Goal: Task Accomplishment & Management: Manage account settings

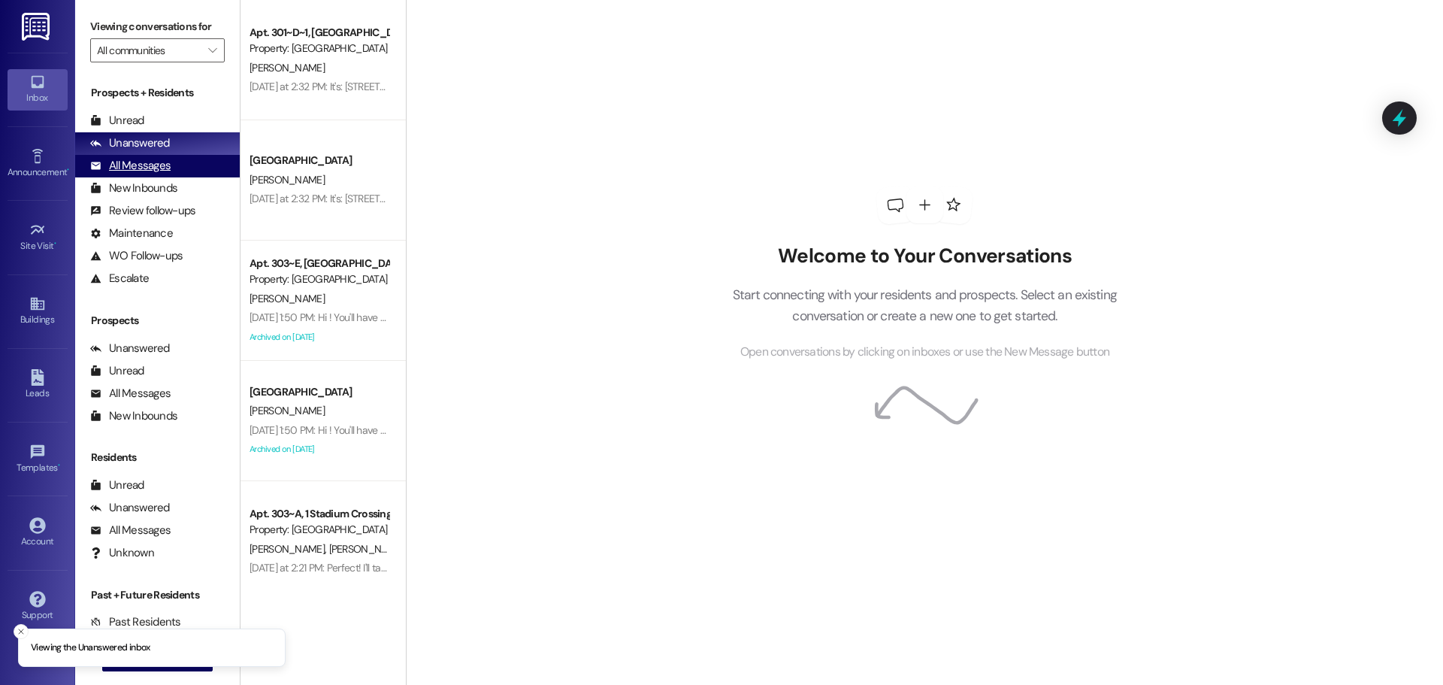
click at [138, 159] on div "All Messages" at bounding box center [130, 166] width 80 height 16
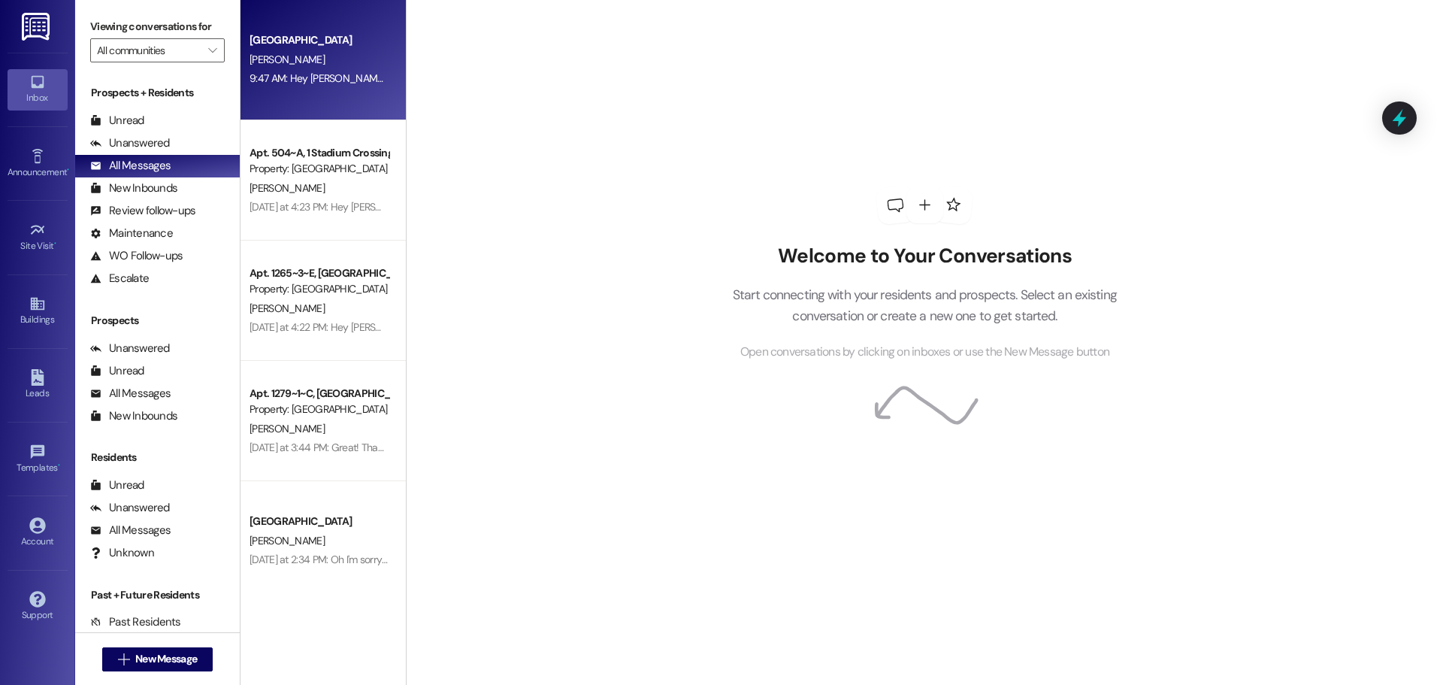
click at [328, 69] on div "9:47 AM: Hey [PERSON_NAME], I saw you created an application with us. Do you ha…" at bounding box center [319, 78] width 142 height 19
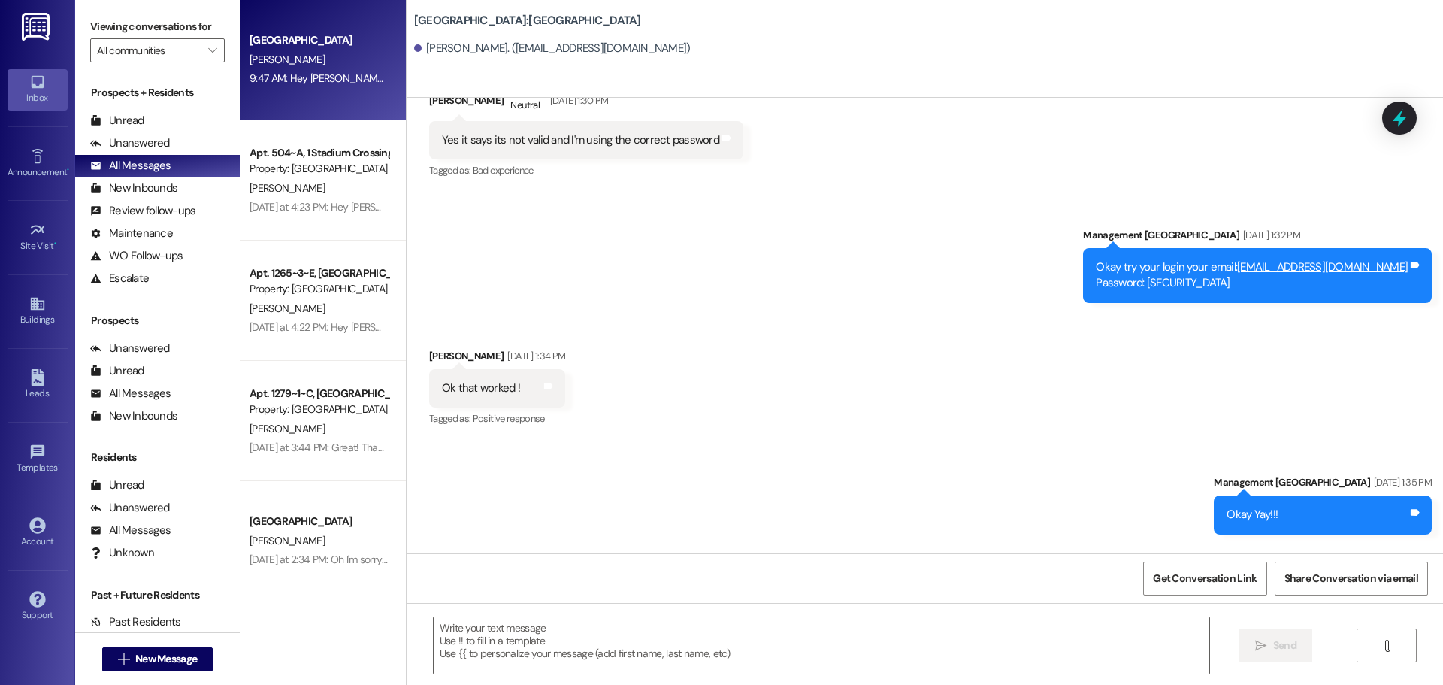
scroll to position [1746, 0]
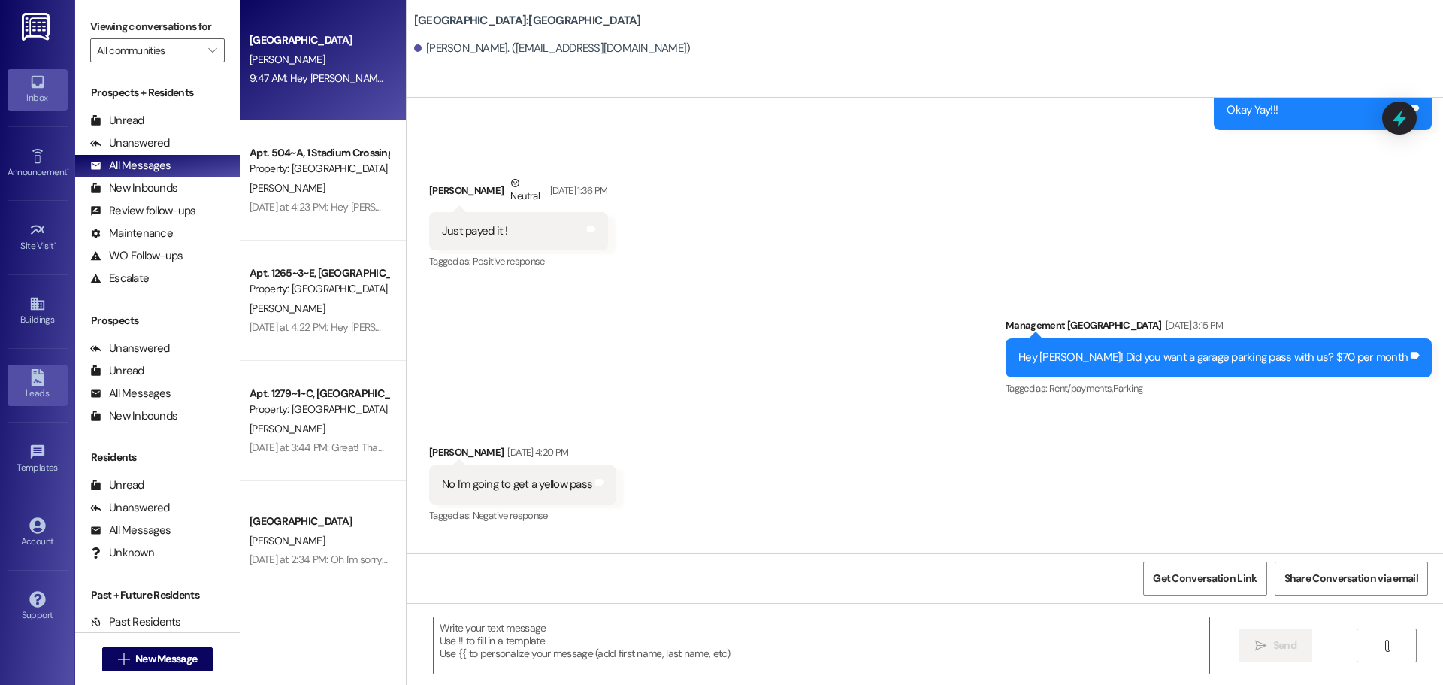
click at [30, 382] on icon at bounding box center [37, 377] width 17 height 17
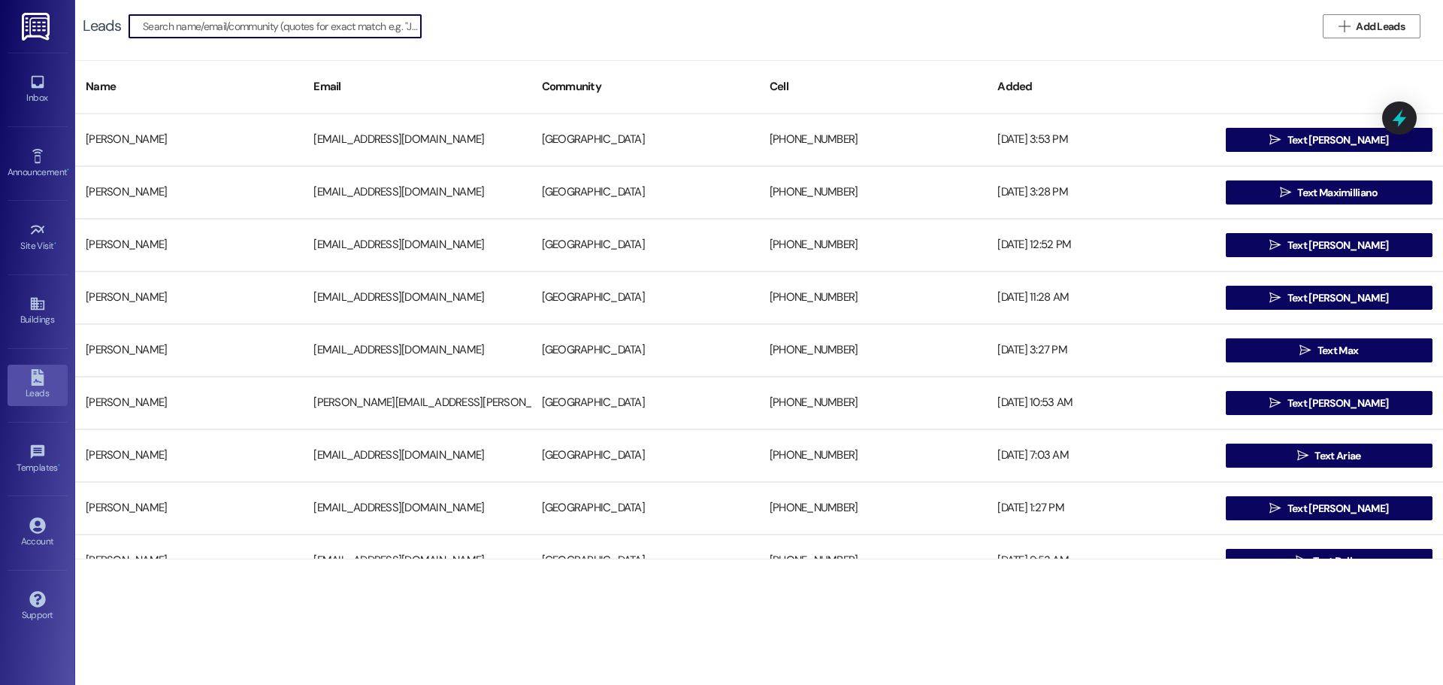
click at [362, 20] on input at bounding box center [282, 26] width 278 height 21
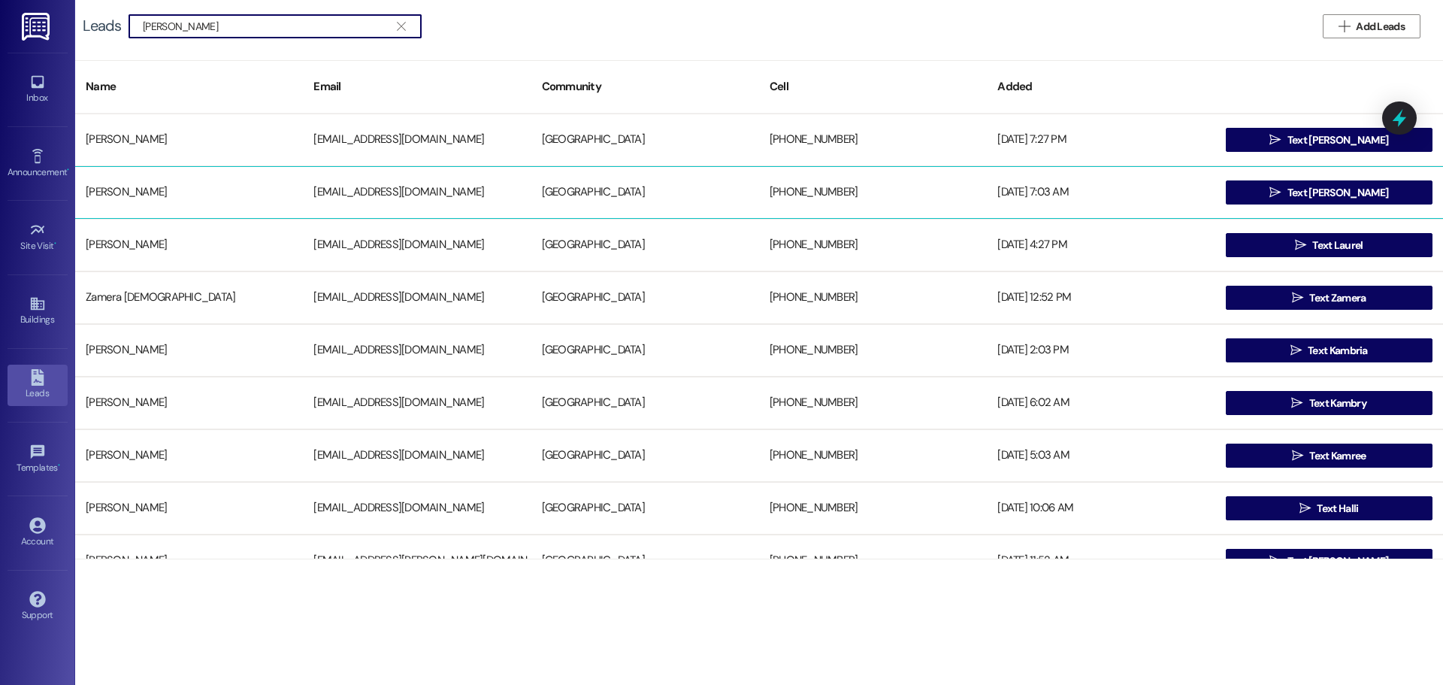
type input "[PERSON_NAME]"
click at [146, 192] on div "[PERSON_NAME]" at bounding box center [189, 192] width 228 height 30
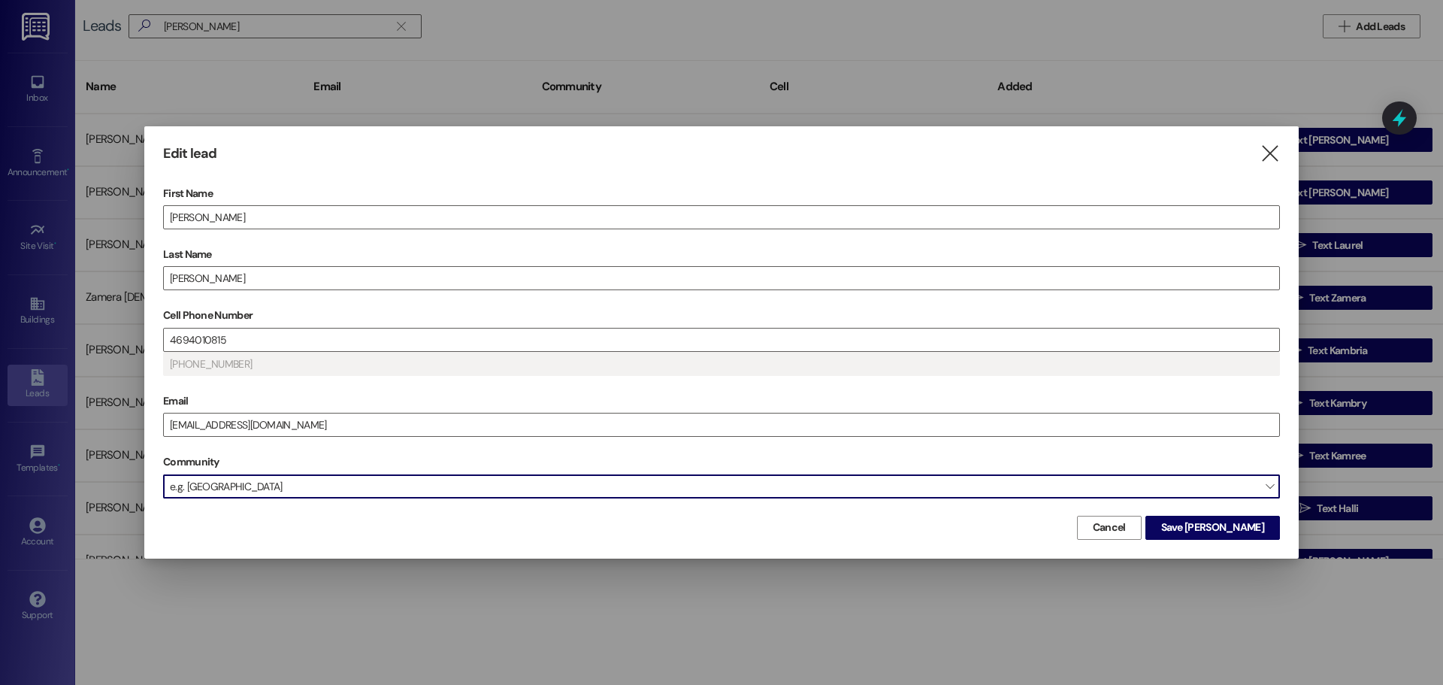
click at [282, 487] on span "e.g. [GEOGRAPHIC_DATA]" at bounding box center [721, 486] width 1117 height 24
click at [1273, 479] on span "" at bounding box center [1270, 486] width 8 height 24
click at [1272, 489] on span "" at bounding box center [1270, 486] width 8 height 24
click at [406, 485] on span "e.g. [GEOGRAPHIC_DATA]" at bounding box center [721, 486] width 1117 height 24
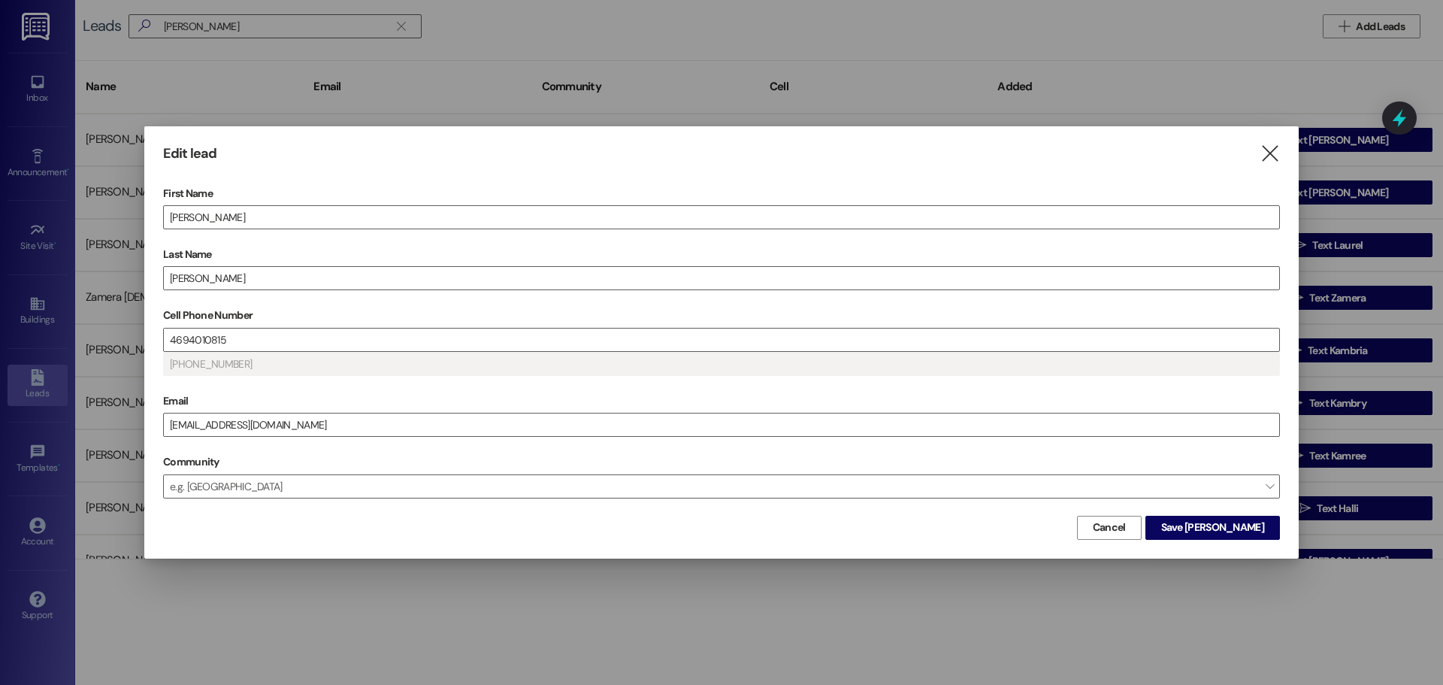
click at [343, 545] on div "Edit lead  First Name [PERSON_NAME] Last Name [PERSON_NAME] Cell Phone Number …" at bounding box center [721, 341] width 1155 height 431
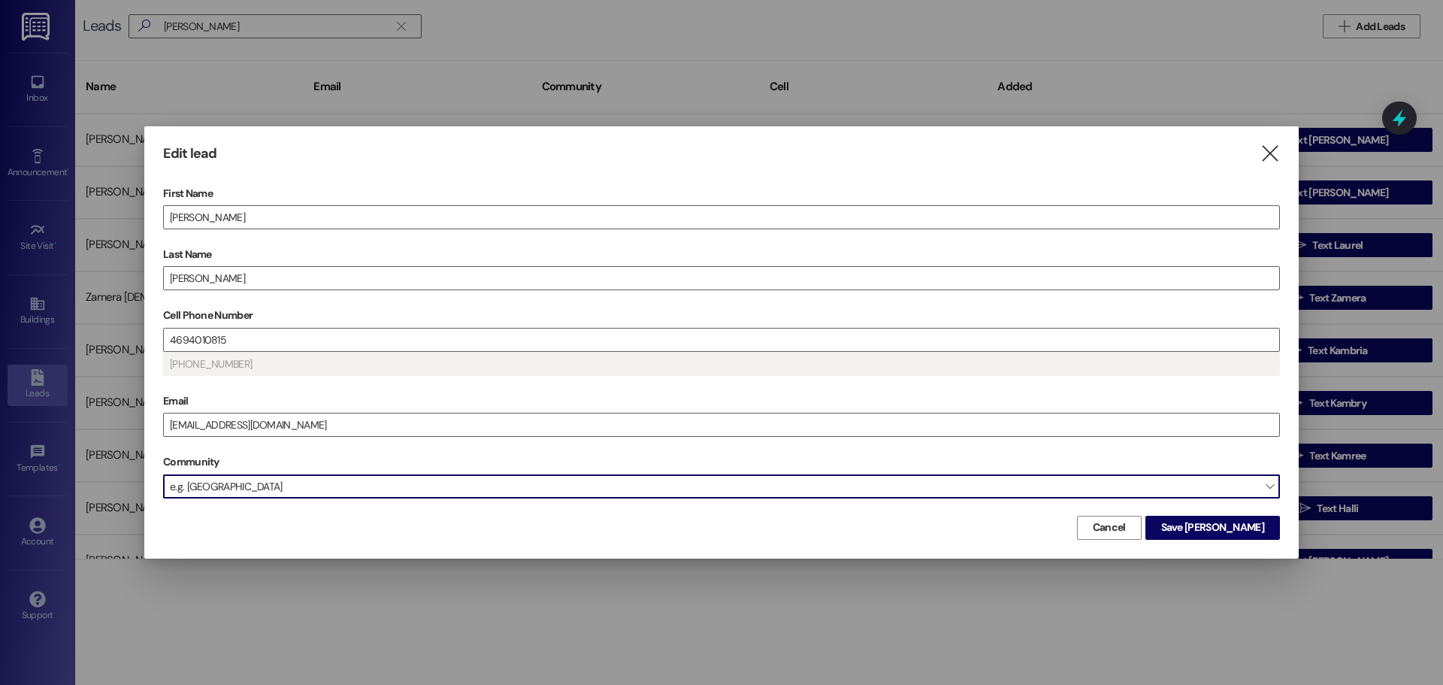
click at [369, 479] on span "e.g. [GEOGRAPHIC_DATA]" at bounding box center [721, 486] width 1117 height 24
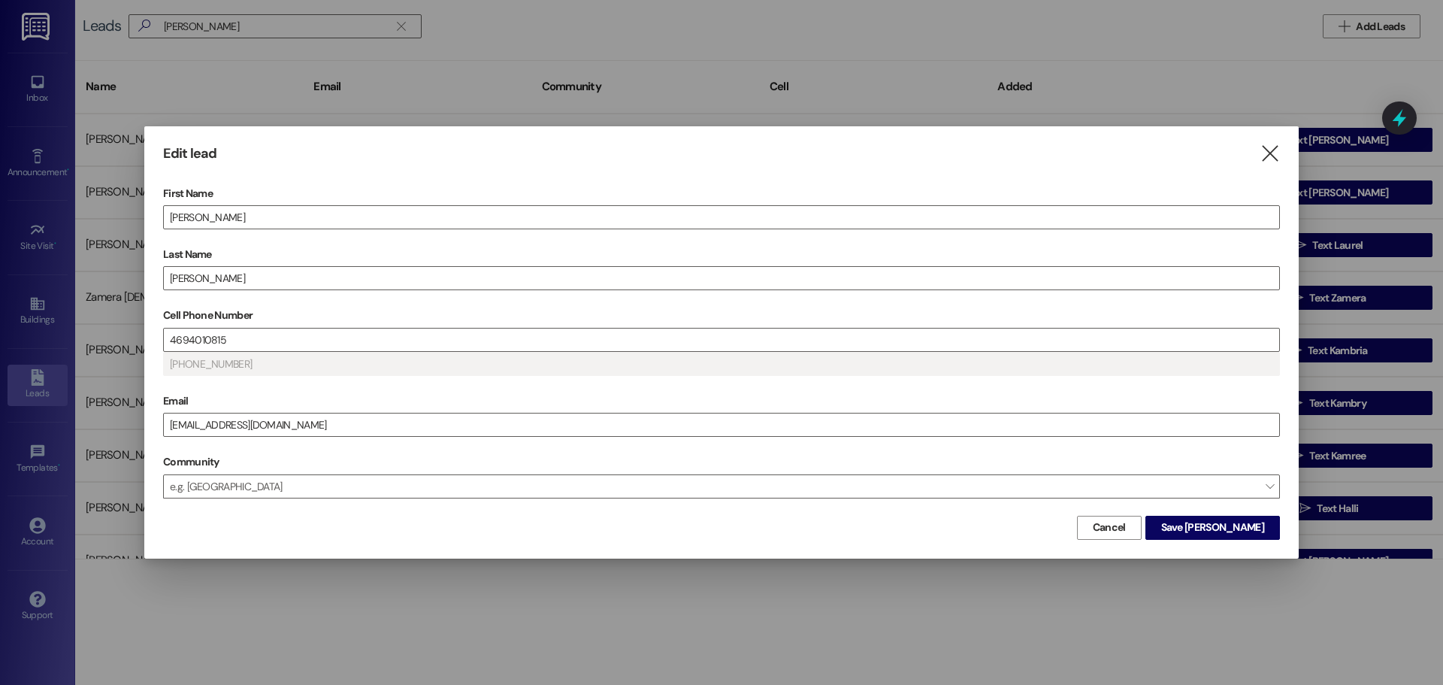
click at [1284, 162] on div "Edit lead  First Name [PERSON_NAME] Last Name [PERSON_NAME] Cell Phone Number …" at bounding box center [721, 341] width 1155 height 431
drag, startPoint x: 1242, startPoint y: 157, endPoint x: 1274, endPoint y: 147, distance: 33.8
click at [1243, 157] on div "Edit lead " at bounding box center [721, 153] width 1117 height 17
click at [1274, 147] on icon "" at bounding box center [1270, 154] width 20 height 16
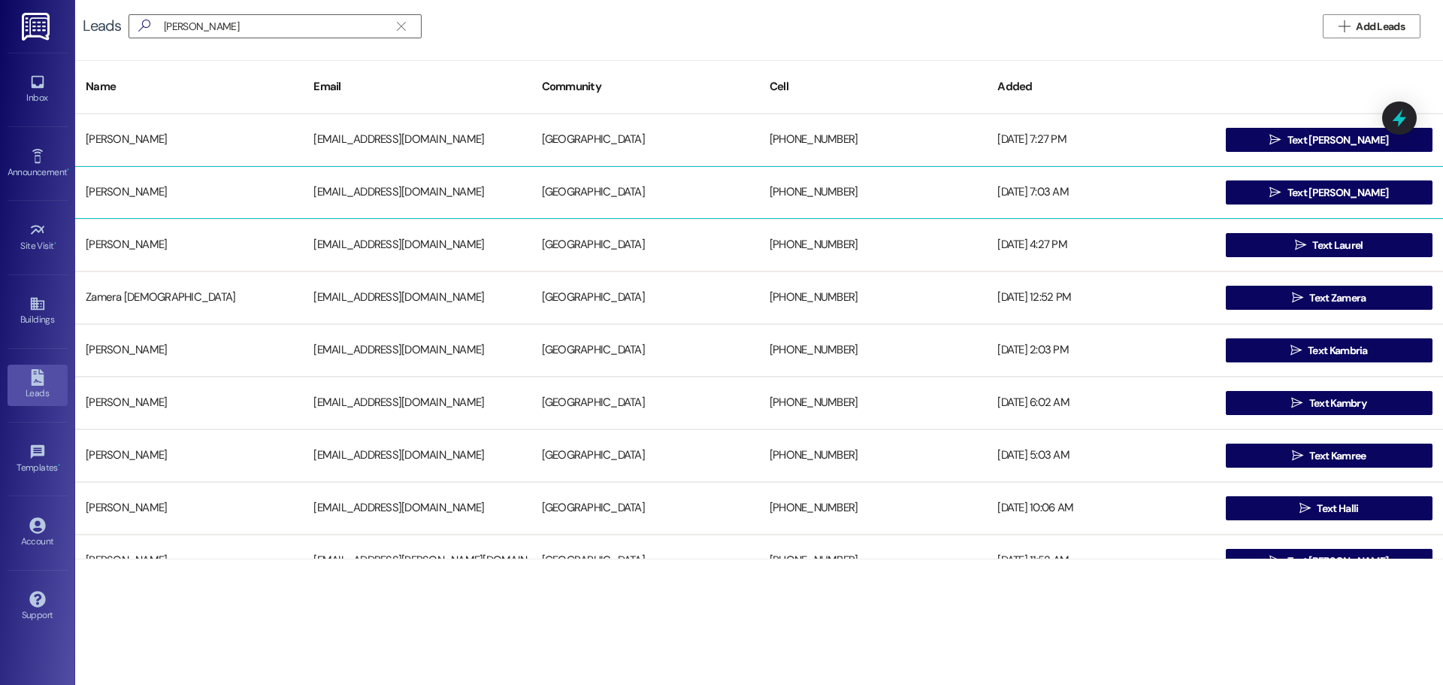
click at [1031, 192] on div "[DATE] 7:03 AM" at bounding box center [1101, 192] width 228 height 30
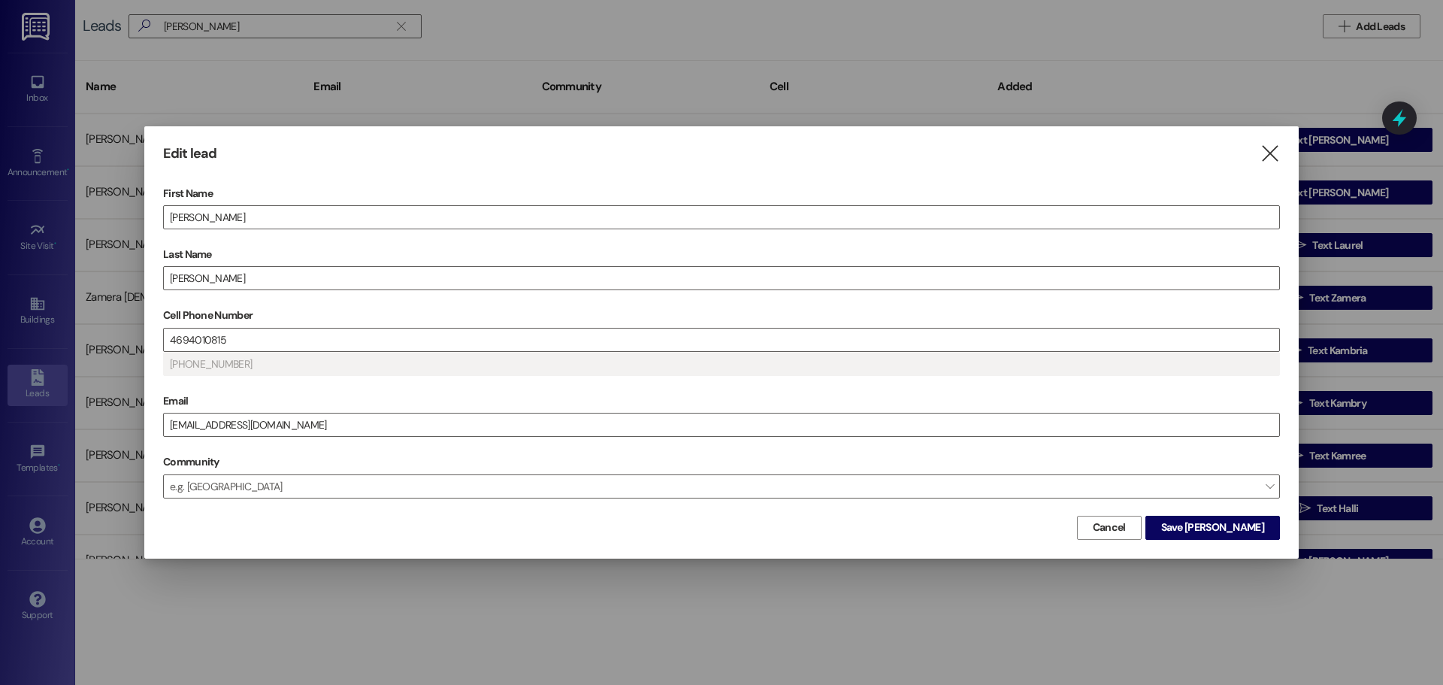
click at [267, 325] on label "Cell Phone Number" at bounding box center [721, 315] width 1117 height 23
click at [267, 328] on input "4694010815" at bounding box center [722, 339] width 1116 height 23
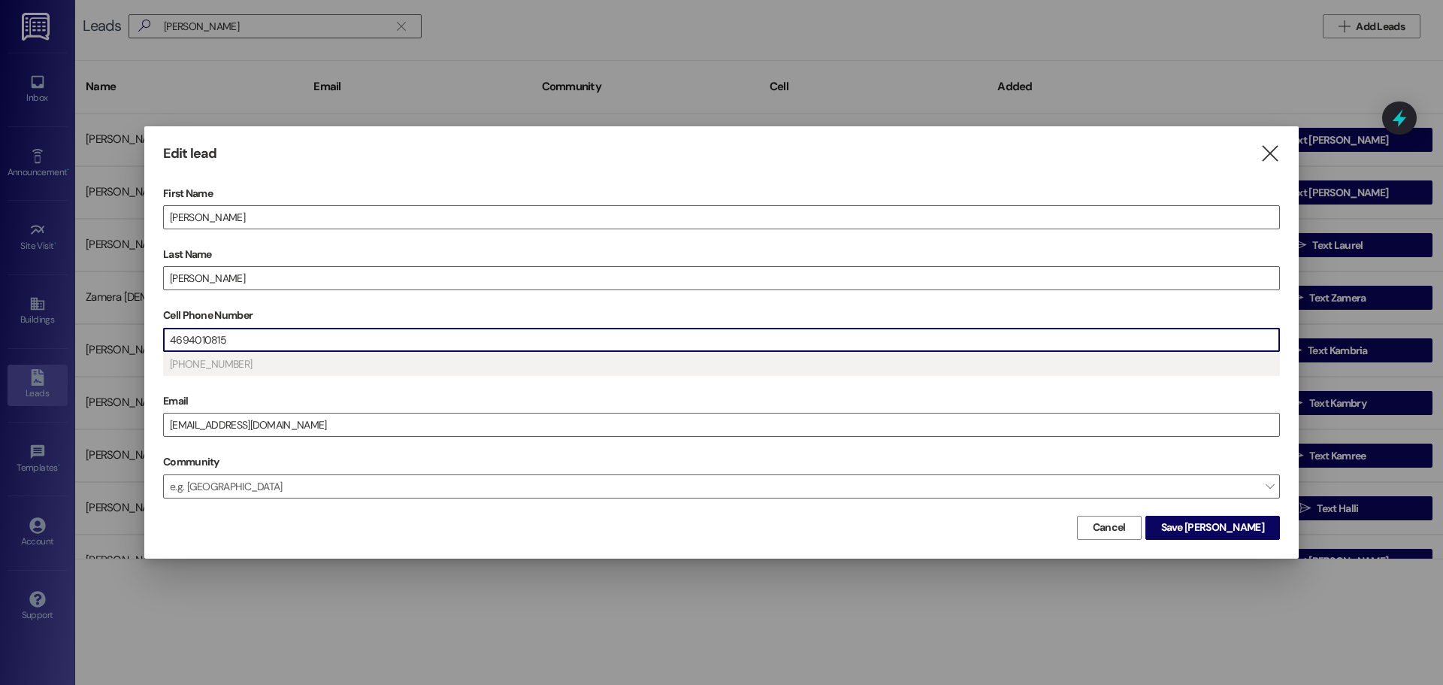
click at [266, 331] on input "4694010815" at bounding box center [722, 339] width 1116 height 23
click at [301, 433] on input "[EMAIL_ADDRESS][DOMAIN_NAME]" at bounding box center [722, 424] width 1116 height 23
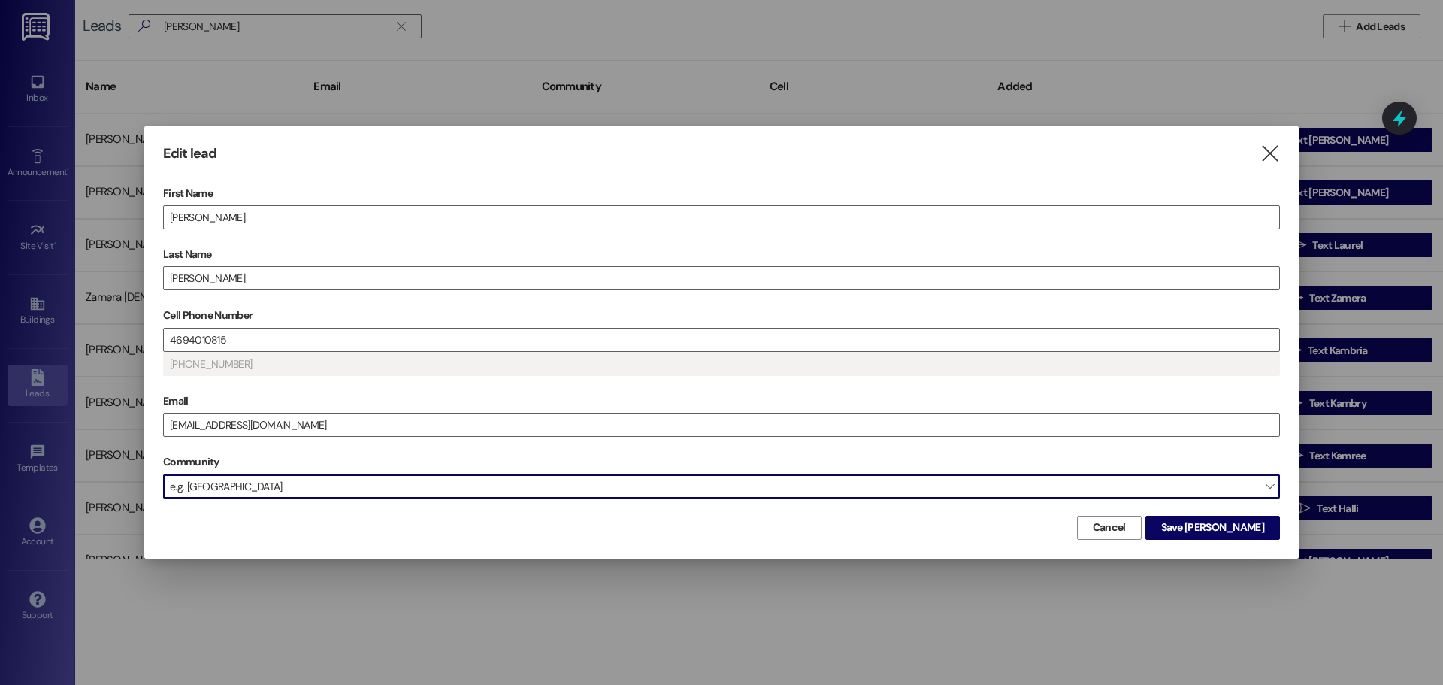
click at [271, 480] on span "e.g. [GEOGRAPHIC_DATA]" at bounding box center [721, 486] width 1117 height 24
click at [1276, 486] on span "e.g. [GEOGRAPHIC_DATA]" at bounding box center [721, 486] width 1117 height 24
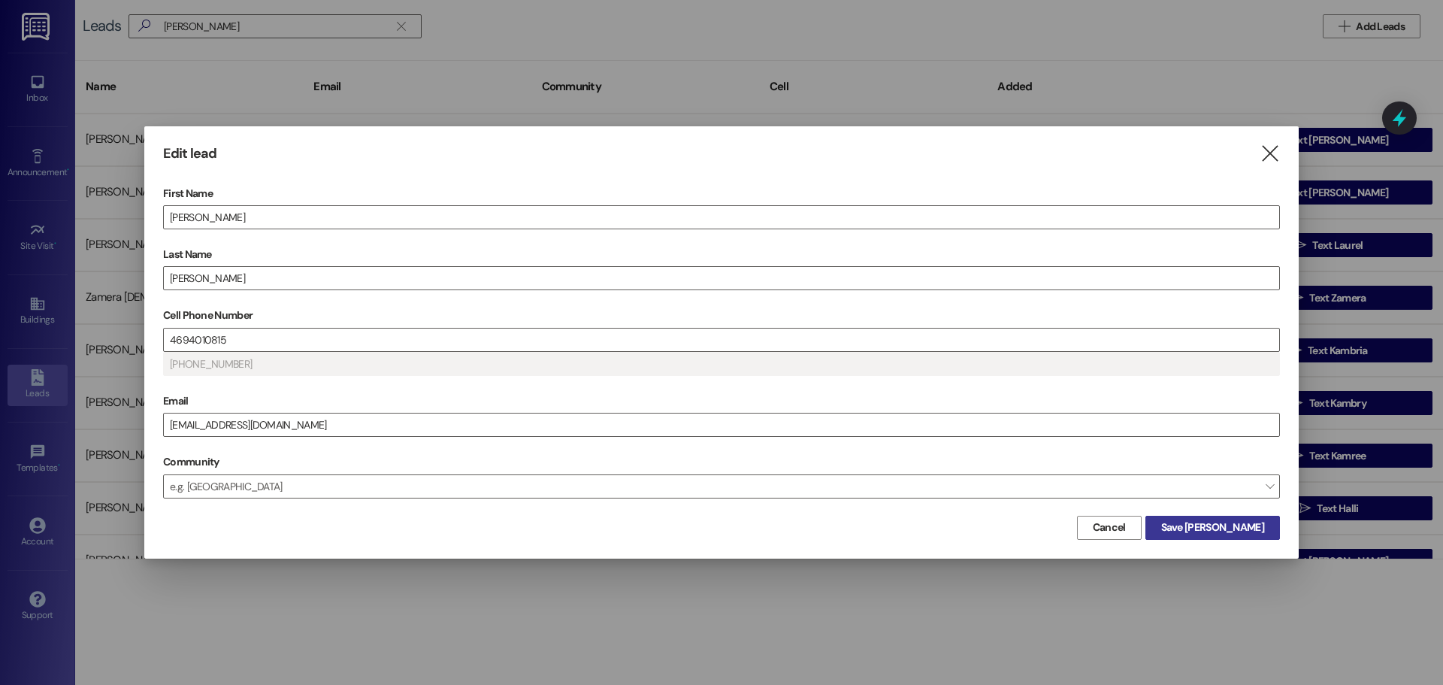
click at [1217, 524] on span "Save [PERSON_NAME]" at bounding box center [1212, 527] width 103 height 16
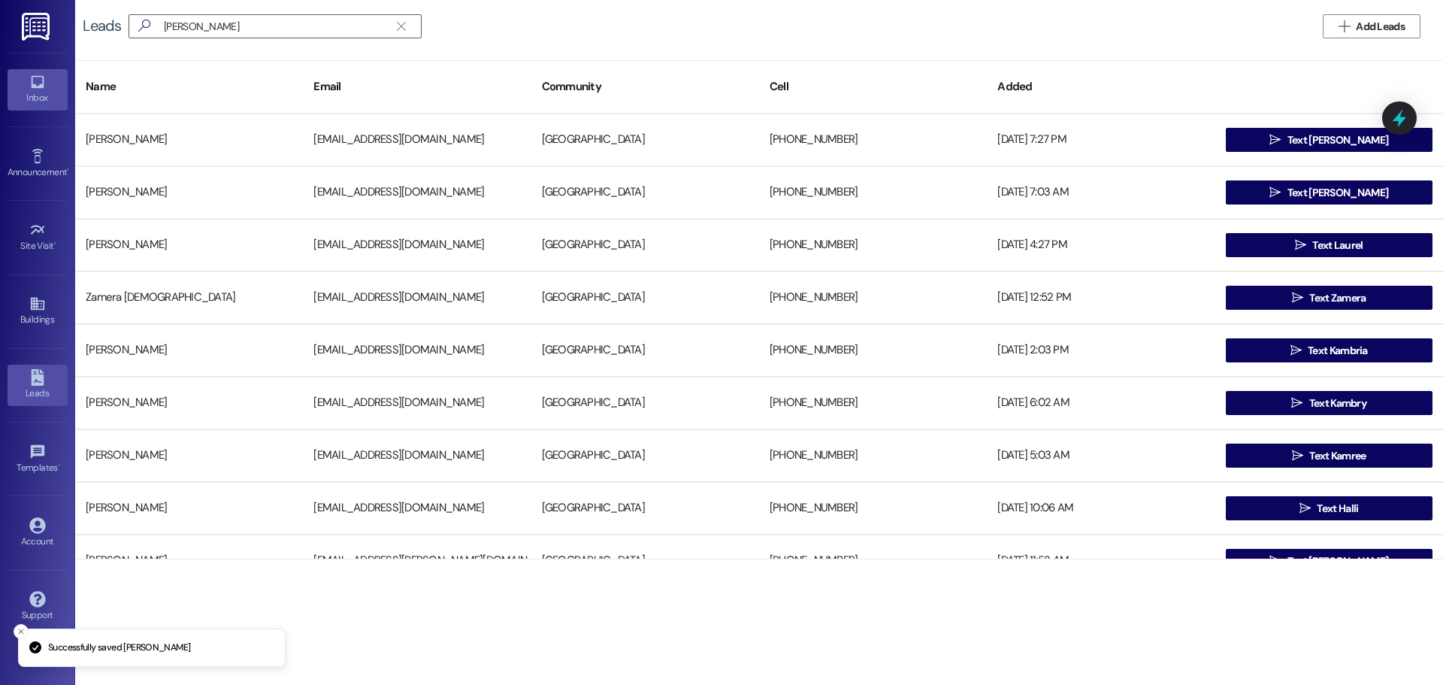
click at [47, 77] on link "Inbox" at bounding box center [38, 89] width 60 height 41
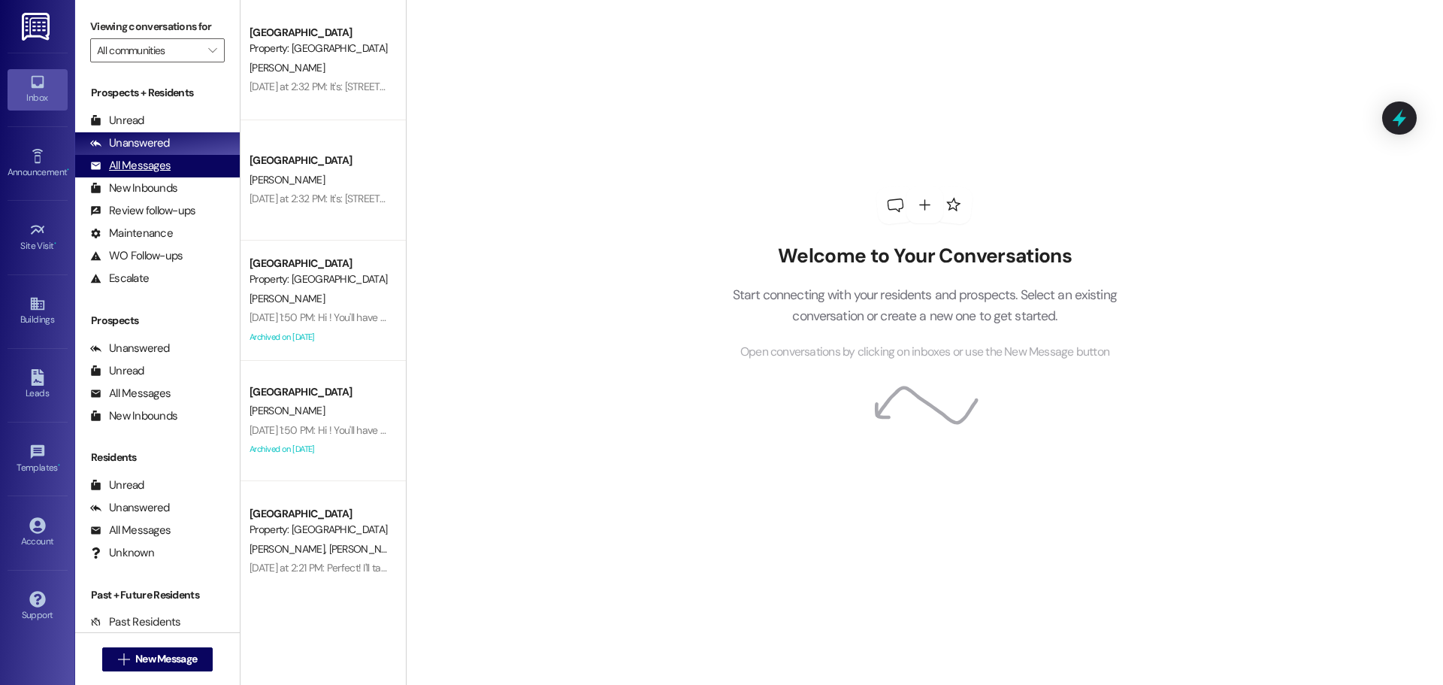
click at [145, 171] on div "All Messages" at bounding box center [130, 166] width 80 height 16
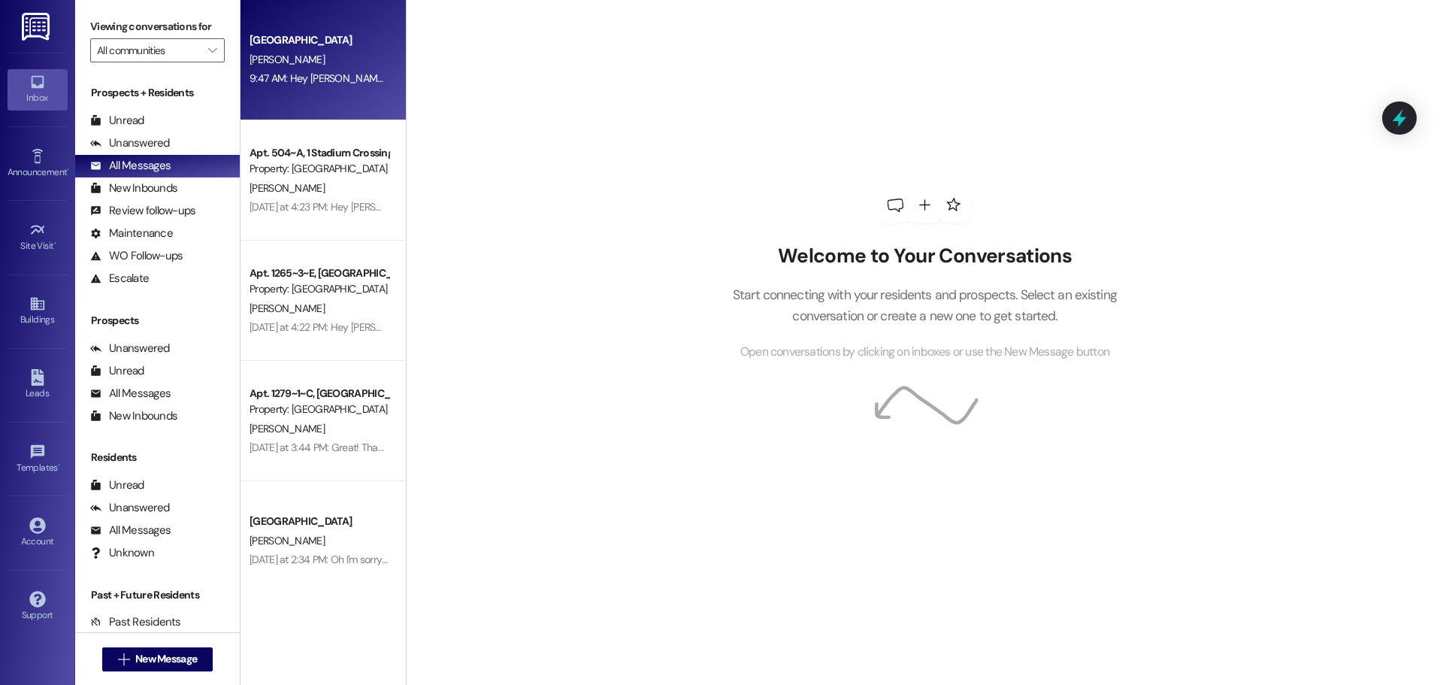
click at [340, 59] on div "[PERSON_NAME]" at bounding box center [319, 59] width 142 height 19
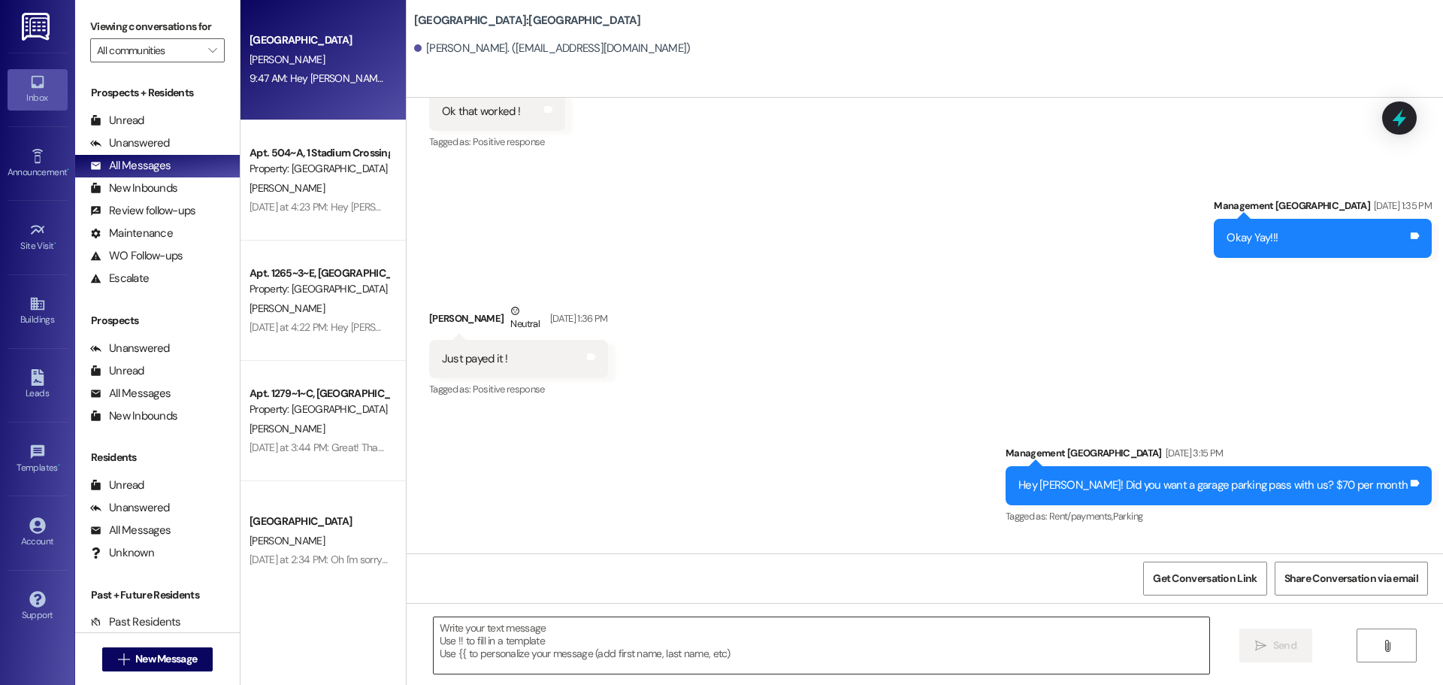
scroll to position [1746, 0]
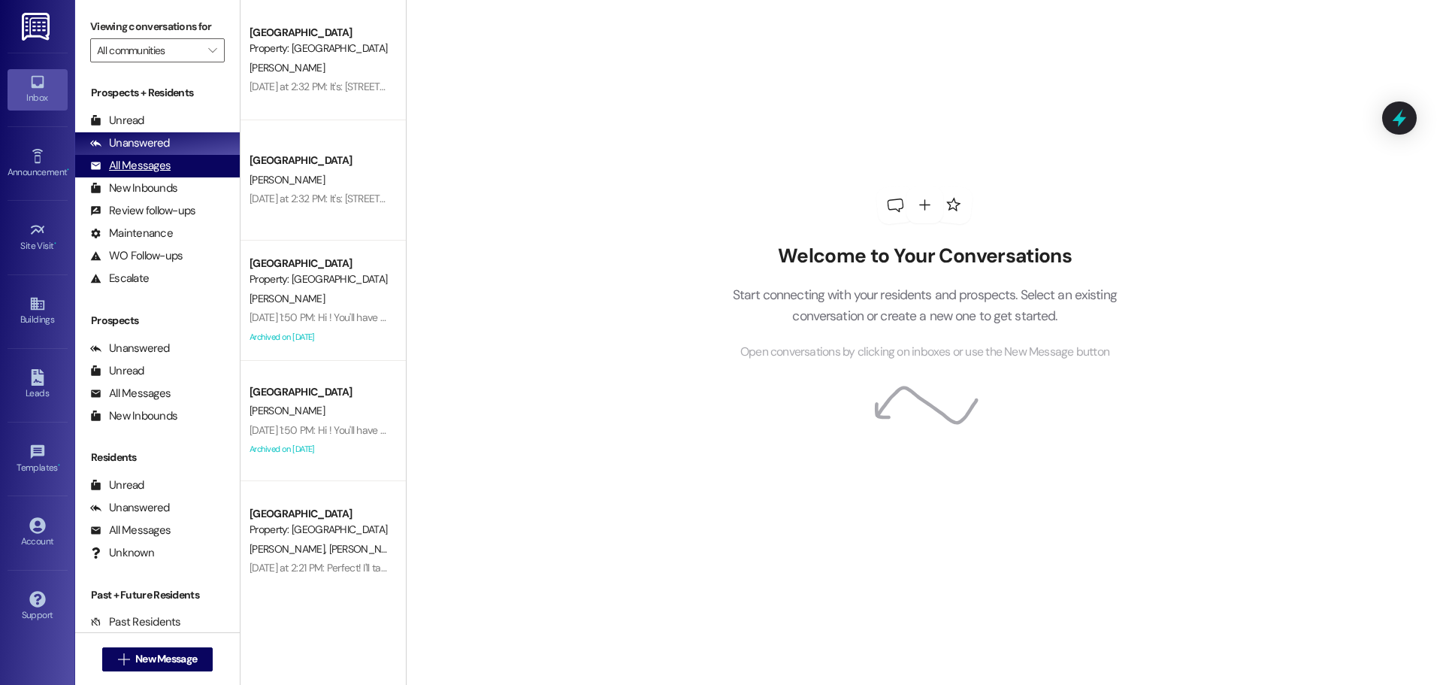
click at [159, 175] on div "All Messages (undefined)" at bounding box center [157, 166] width 165 height 23
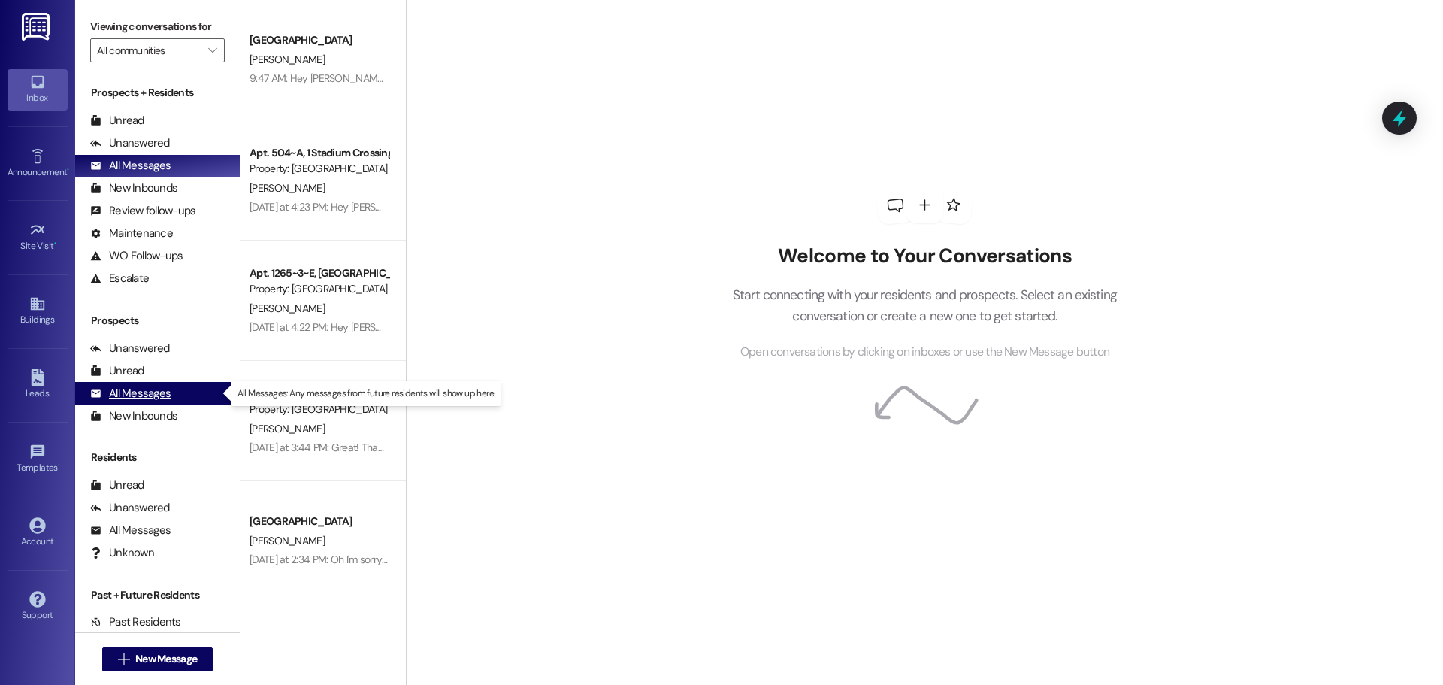
click at [155, 395] on div "All Messages" at bounding box center [130, 394] width 80 height 16
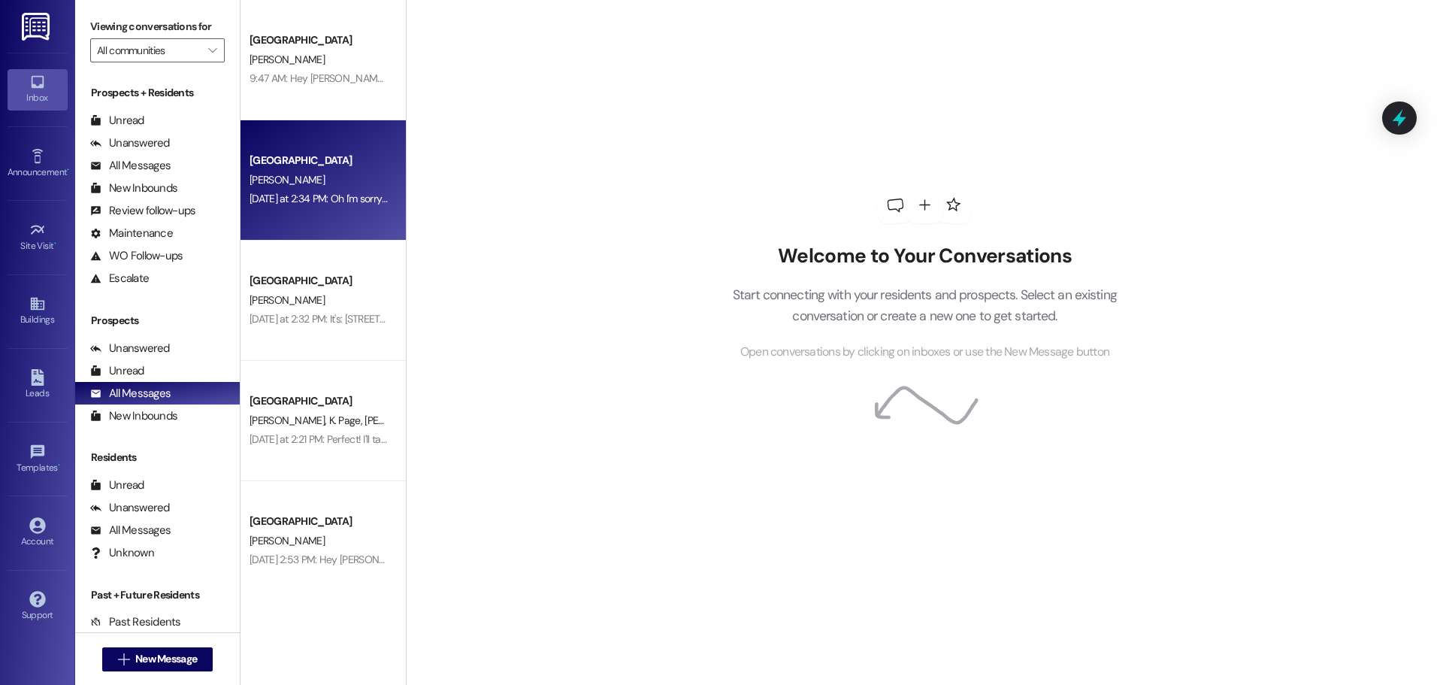
click at [302, 177] on div "[PERSON_NAME]" at bounding box center [319, 180] width 142 height 19
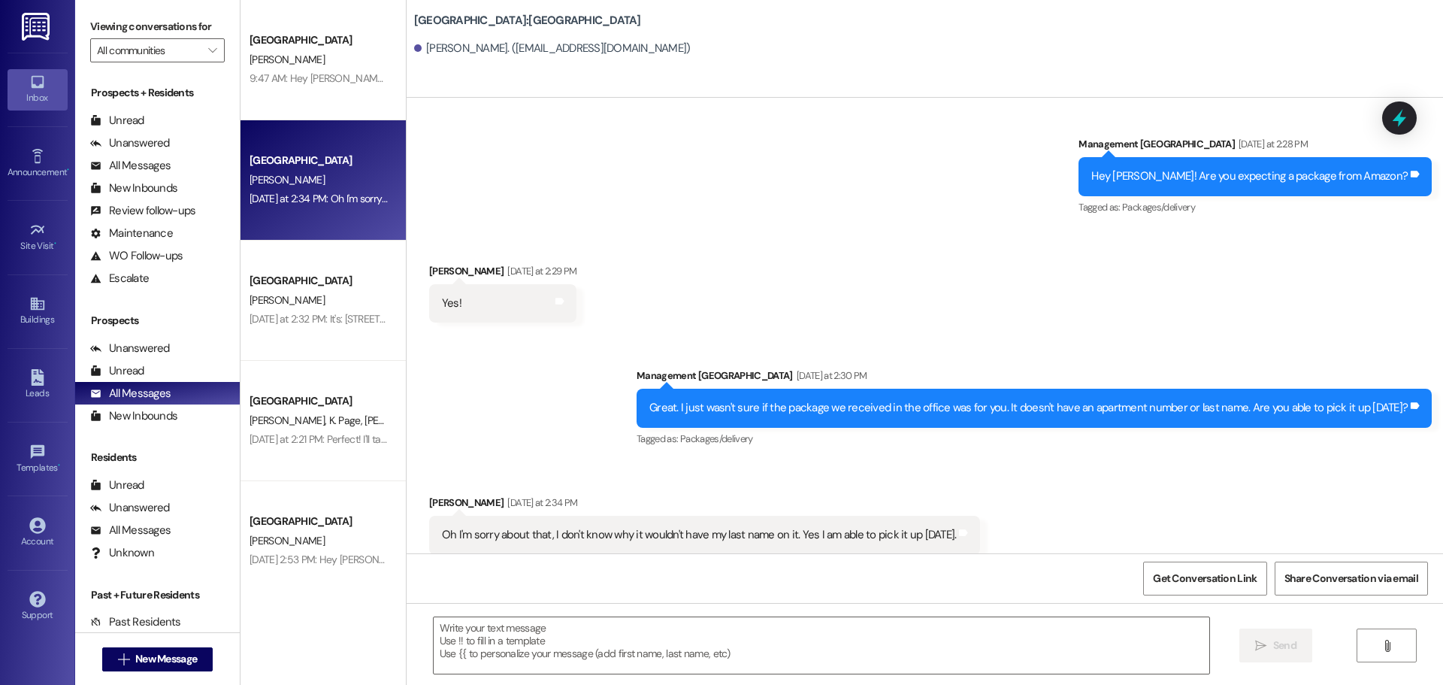
scroll to position [918, 0]
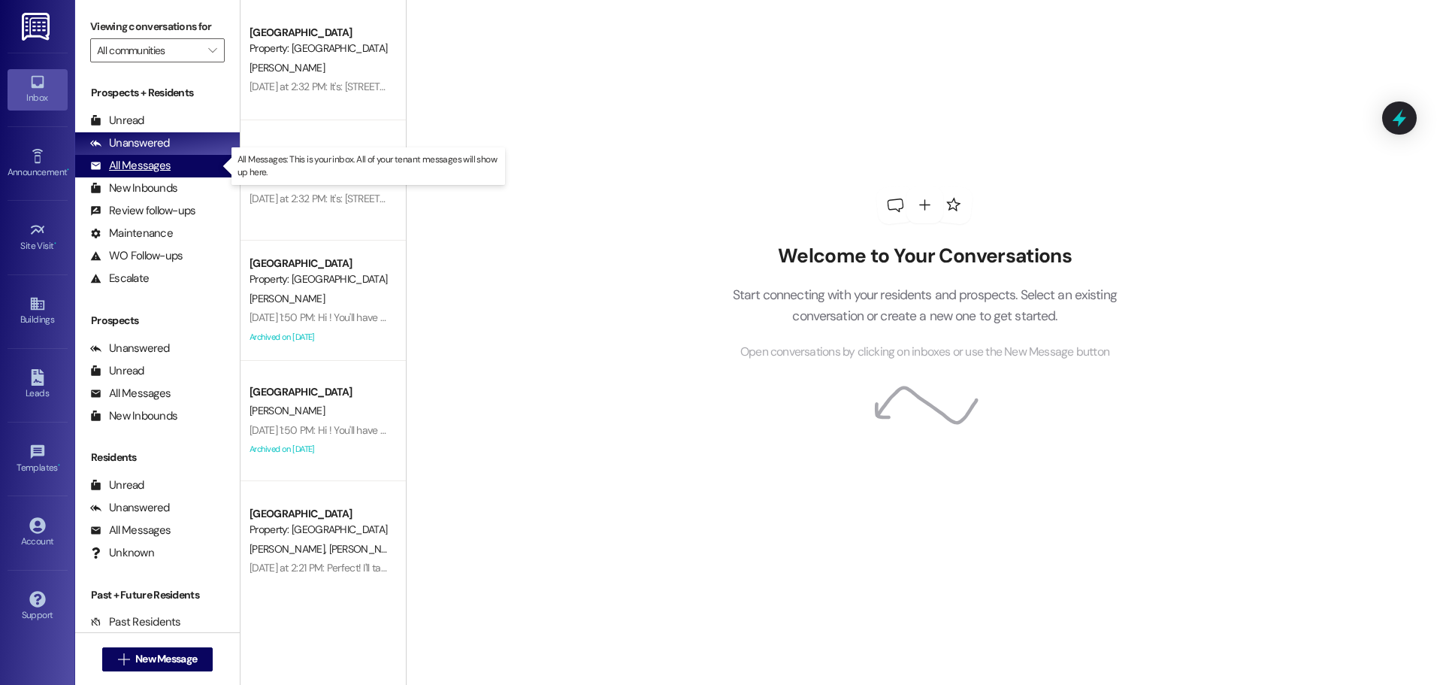
click at [138, 172] on div "All Messages" at bounding box center [130, 166] width 80 height 16
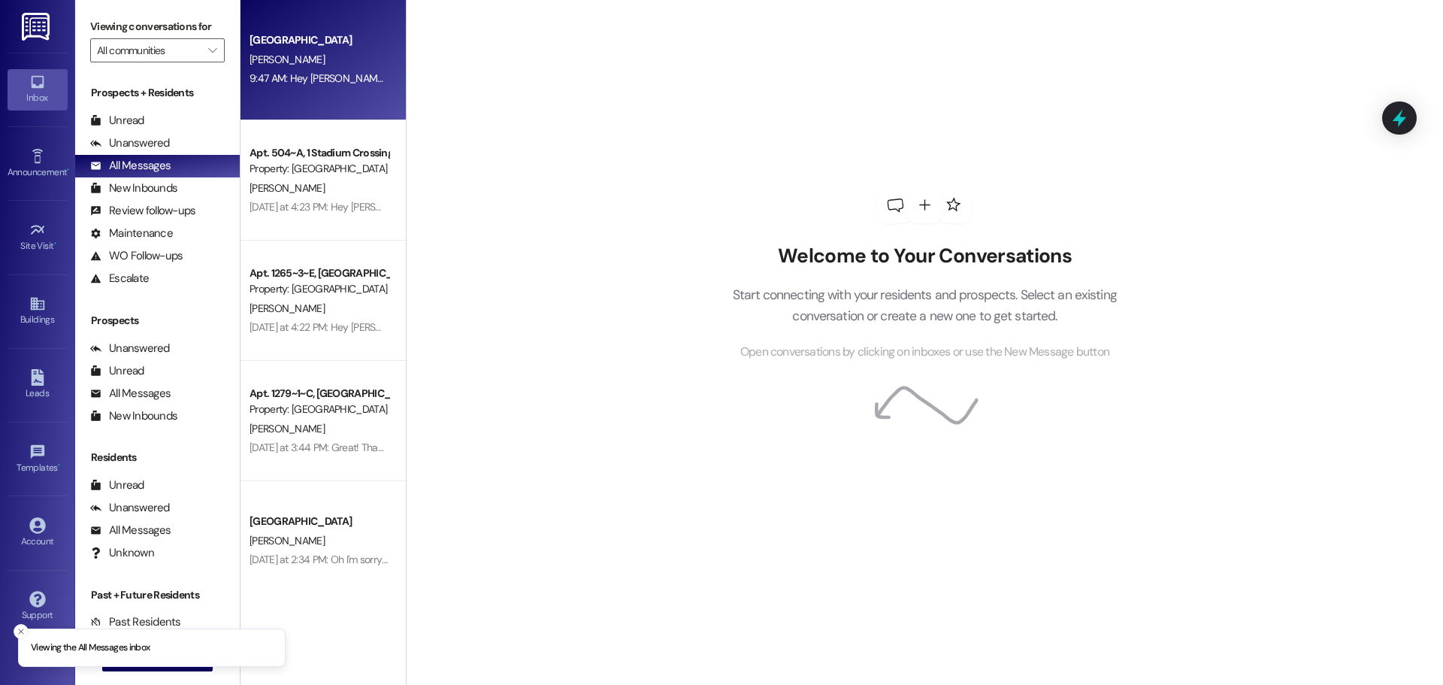
click at [288, 71] on div "9:47 AM: Hey [PERSON_NAME], I saw you created an application with us. Do you ha…" at bounding box center [319, 78] width 142 height 19
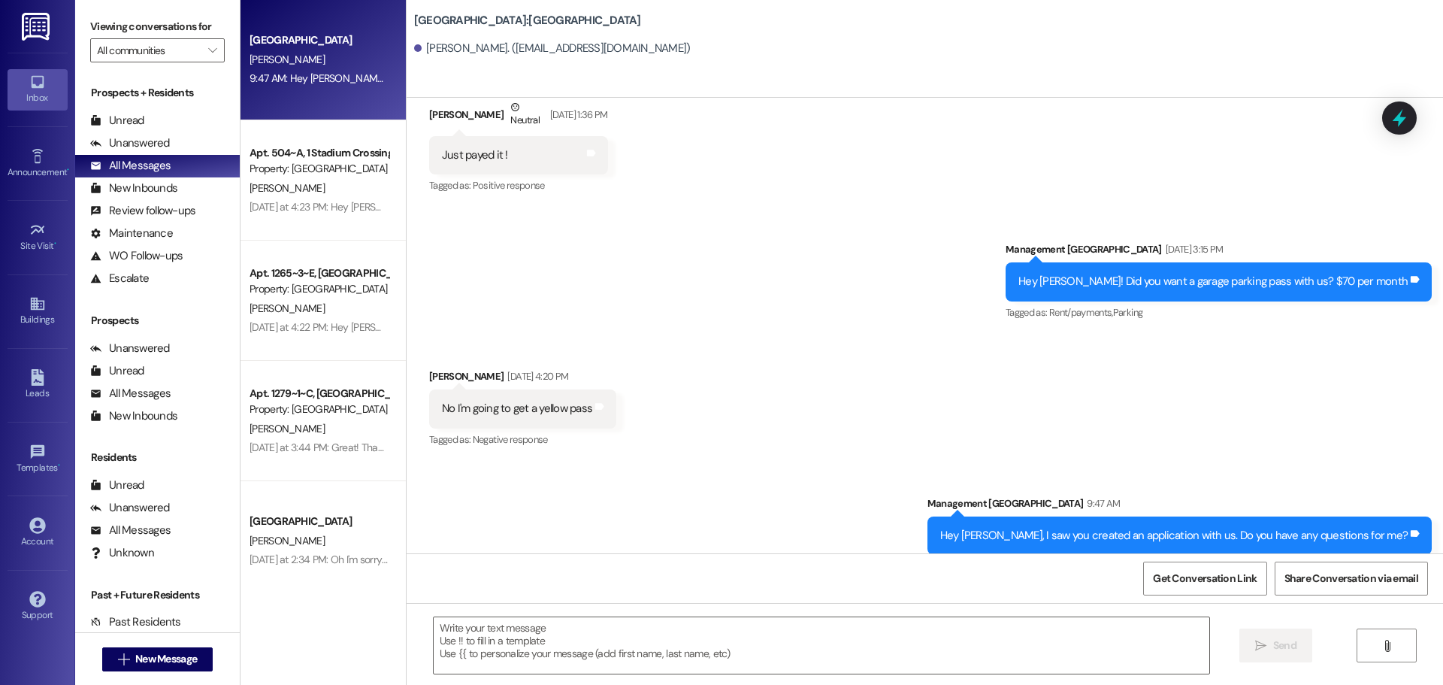
scroll to position [1874, 0]
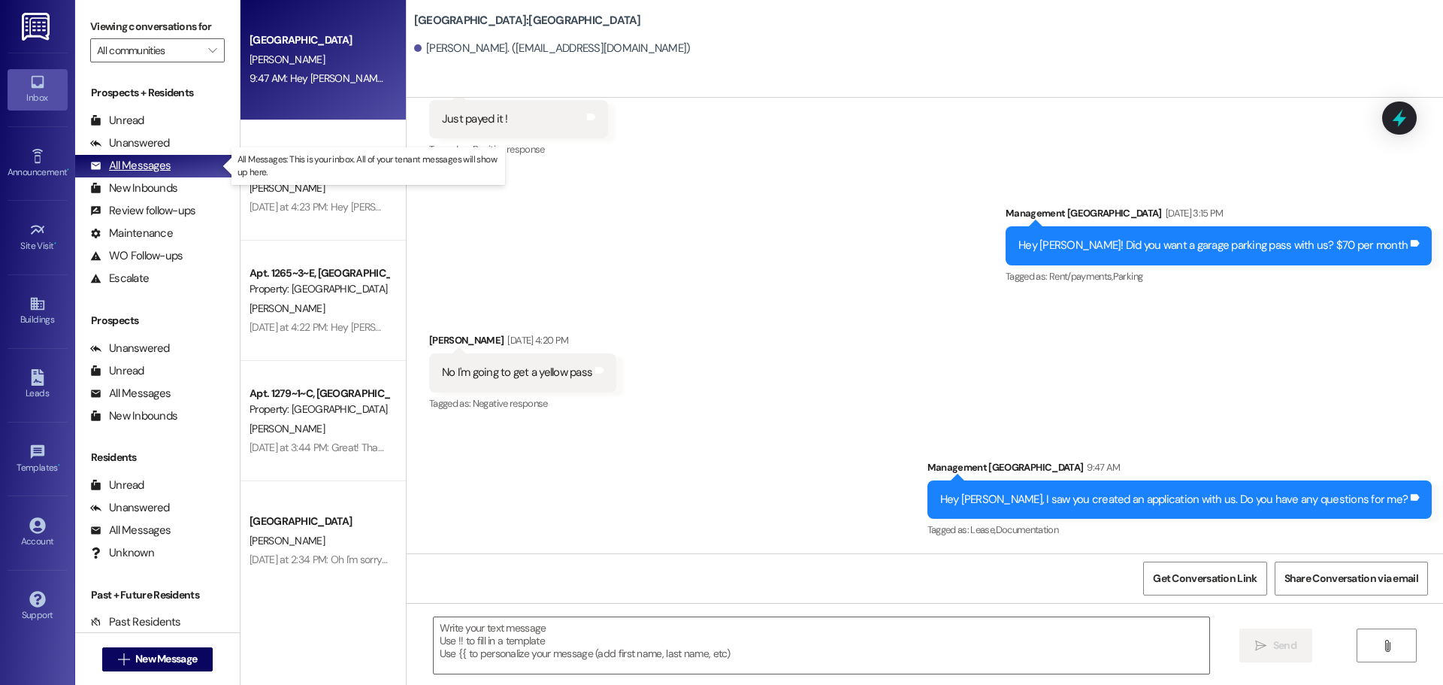
click at [140, 163] on div "All Messages" at bounding box center [130, 166] width 80 height 16
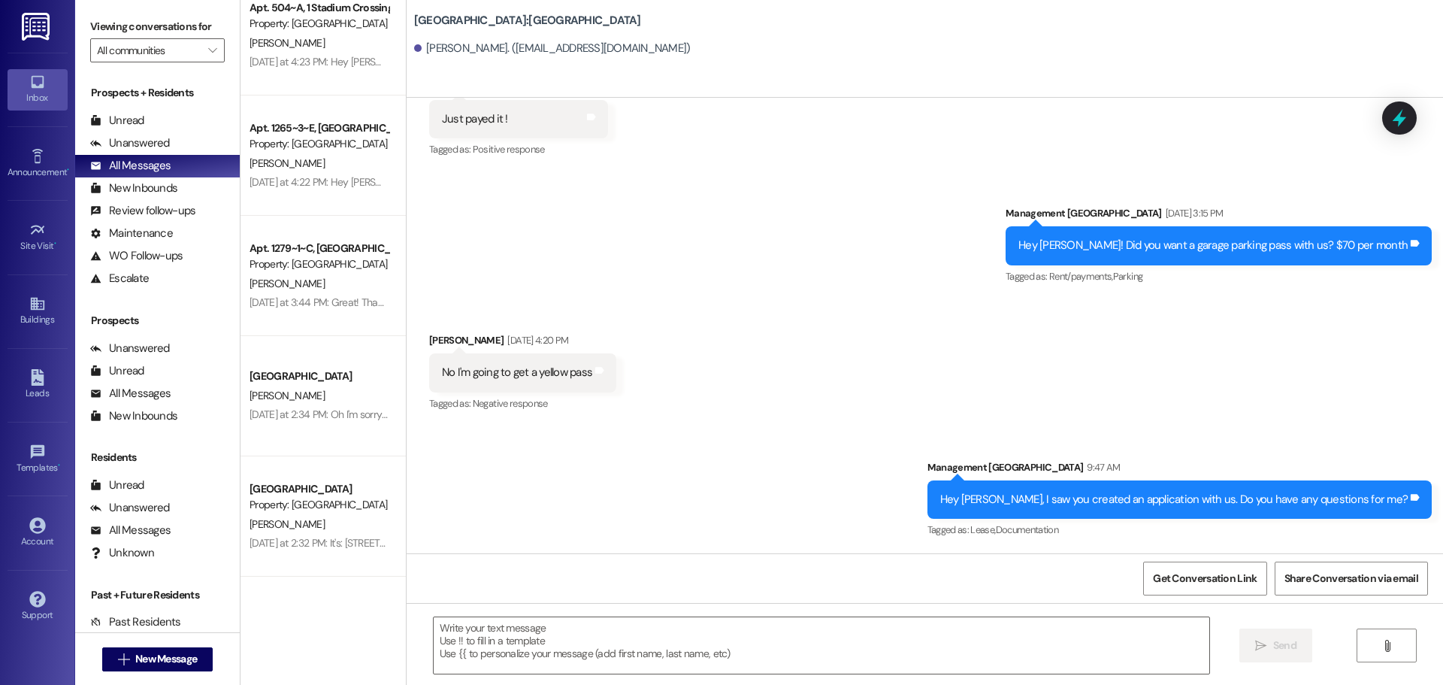
scroll to position [301, 0]
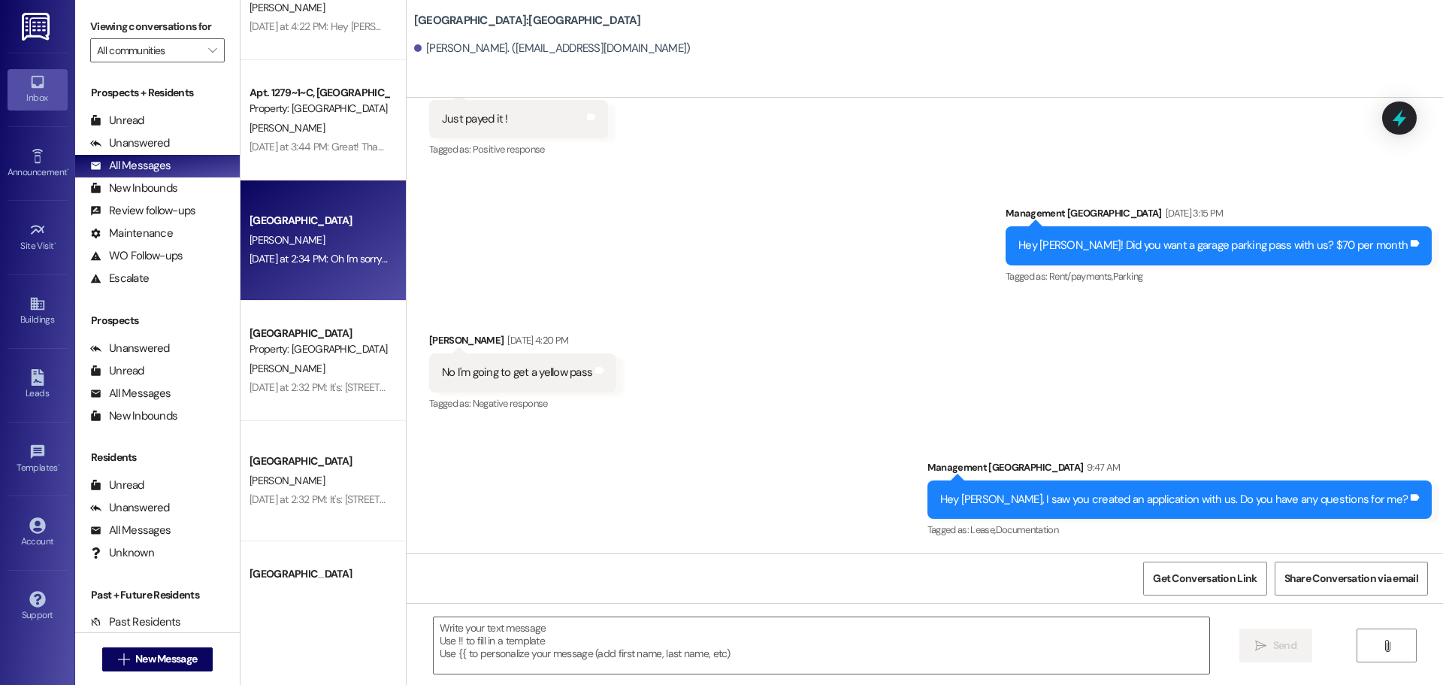
click at [283, 255] on div "Yesterday at 2:34 PM: Oh I'm sorry about that, I don't know why it wouldn't hav…" at bounding box center [528, 259] width 556 height 14
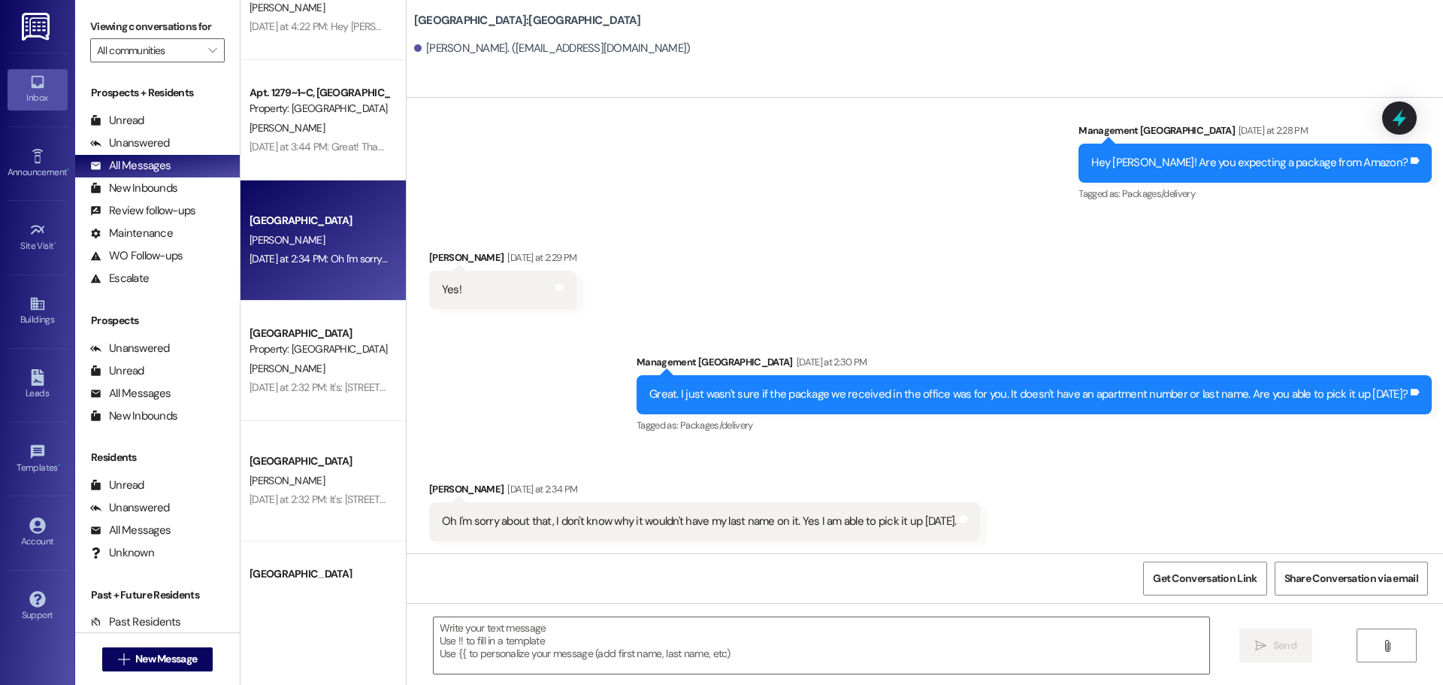
scroll to position [919, 0]
